Goal: Task Accomplishment & Management: Use online tool/utility

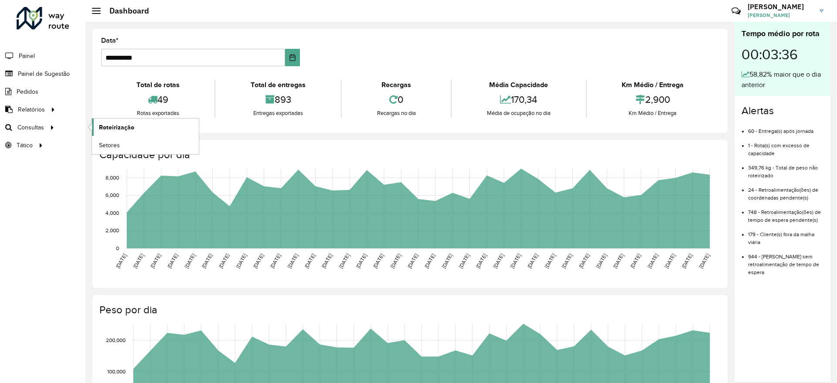
click at [106, 122] on link "Roteirização" at bounding box center [145, 127] width 107 height 17
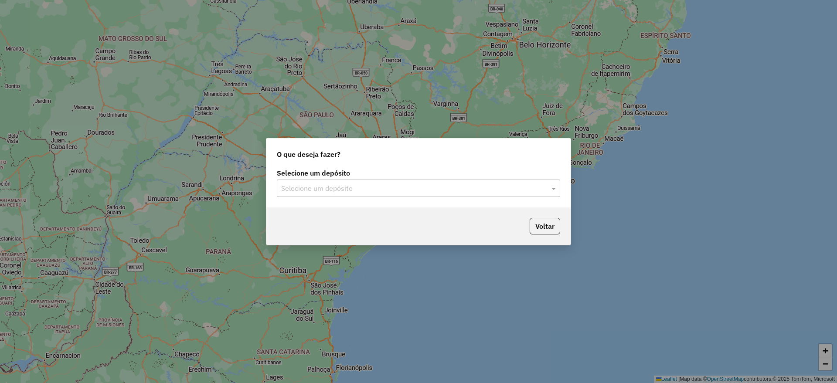
click at [318, 189] on input "text" at bounding box center [409, 188] width 257 height 10
click at [320, 221] on ng-dropdown-panel "CDD Suzano" at bounding box center [418, 213] width 283 height 25
click at [322, 217] on div "CDD Suzano" at bounding box center [418, 213] width 282 height 15
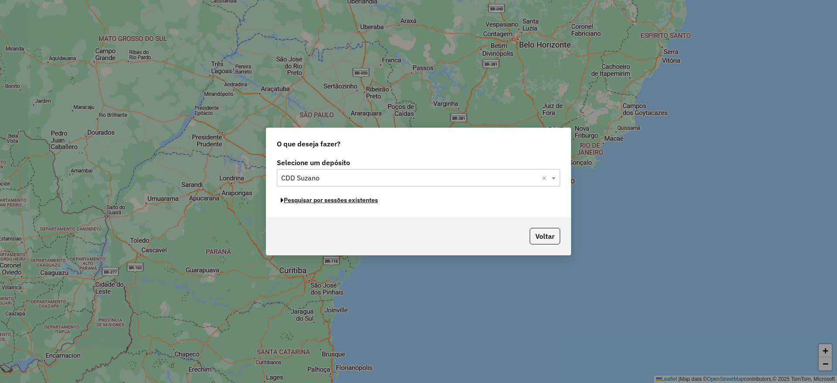
click at [335, 203] on button "Pesquisar por sessões existentes" at bounding box center [329, 200] width 105 height 14
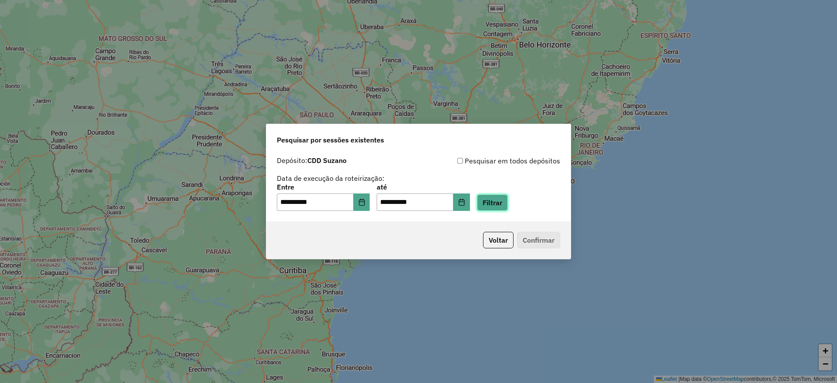
click at [508, 209] on button "Filtrar" at bounding box center [492, 202] width 31 height 17
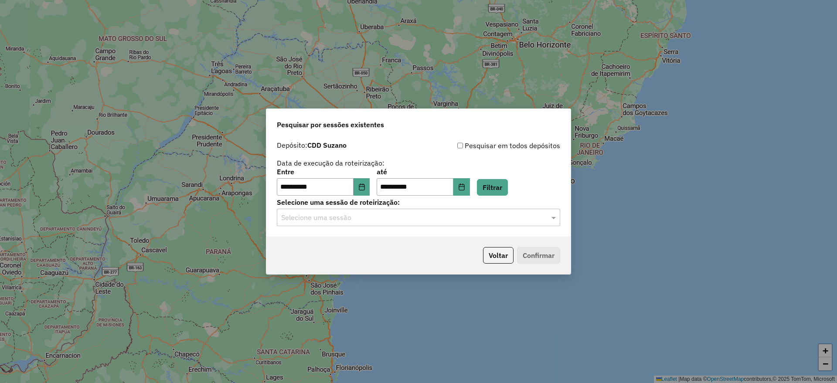
click at [425, 206] on label "Selecione uma sessão de roteirização:" at bounding box center [418, 202] width 283 height 10
click at [412, 215] on input "text" at bounding box center [409, 218] width 257 height 10
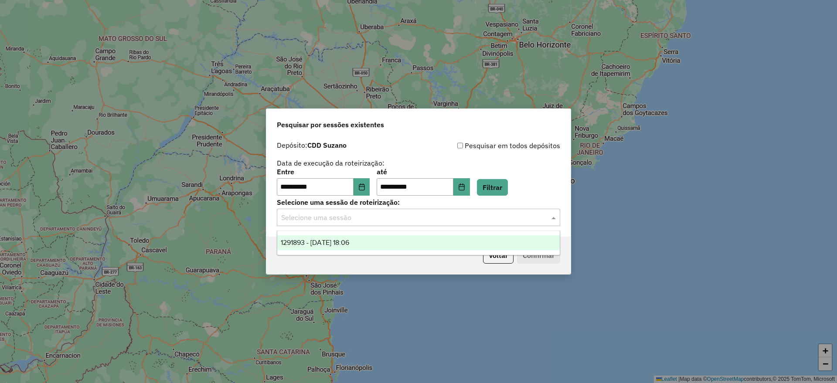
click at [374, 245] on div "1291893 - 10/10/2025 18:06" at bounding box center [418, 242] width 282 height 15
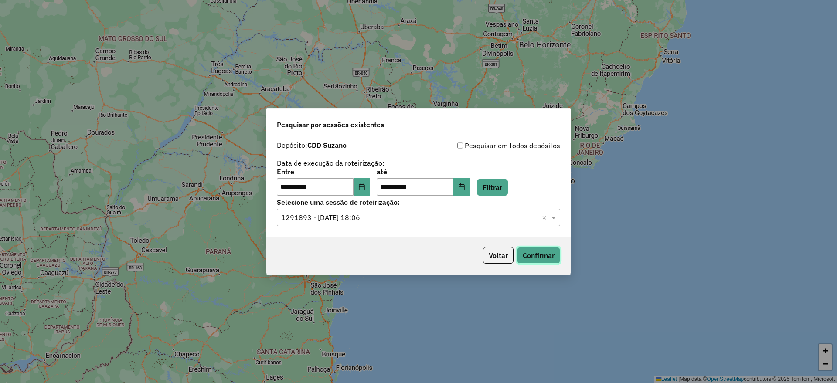
click at [528, 255] on button "Confirmar" at bounding box center [538, 255] width 43 height 17
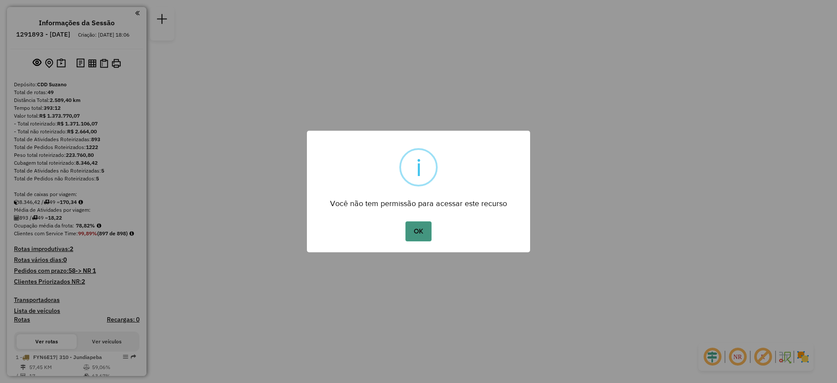
click at [424, 231] on button "OK" at bounding box center [418, 231] width 26 height 20
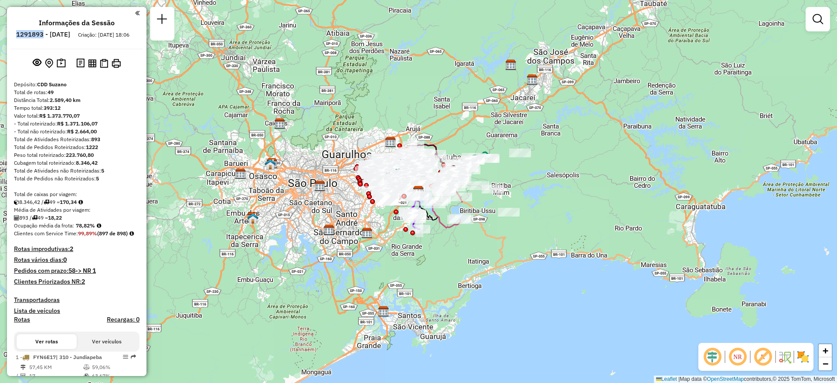
drag, startPoint x: 68, startPoint y: 31, endPoint x: 29, endPoint y: 35, distance: 39.4
click at [29, 35] on ul "Informações da Sessão 1291893 - 10/10/2025 Criação: 09/10/2025 18:06" at bounding box center [76, 30] width 132 height 23
copy h6 "1291893"
